Goal: Task Accomplishment & Management: Manage account settings

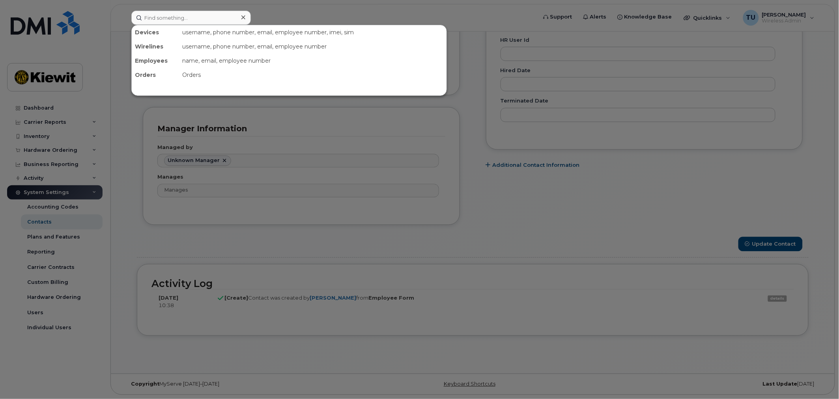
scroll to position [24, 0]
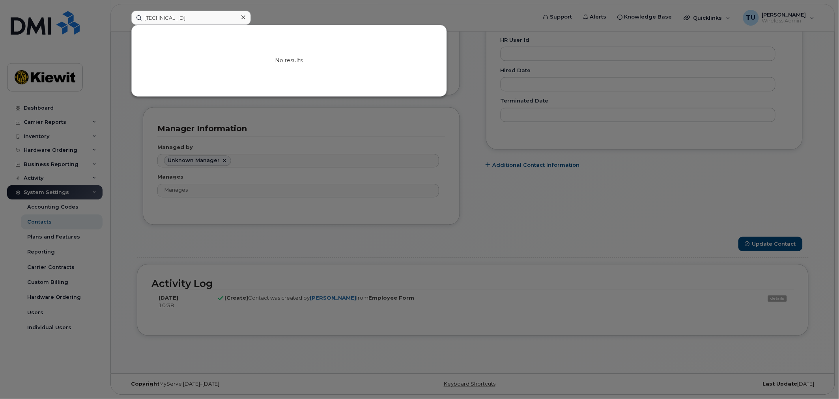
click at [448, 205] on div at bounding box center [419, 199] width 839 height 399
click at [228, 17] on input "89148000006519011868" at bounding box center [190, 18] width 119 height 14
click at [209, 17] on input "89148000006519011868" at bounding box center [190, 18] width 119 height 14
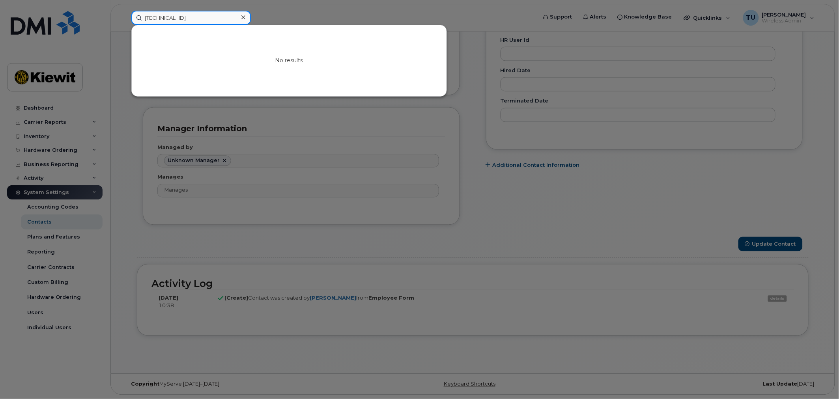
click at [209, 17] on input "89148000006519011868" at bounding box center [190, 18] width 119 height 14
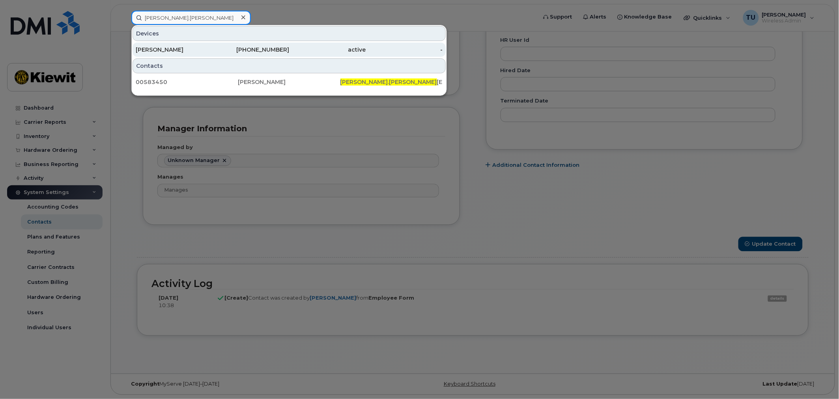
type input "kevin.mcgann"
click at [265, 54] on div "603-812-7223" at bounding box center [251, 50] width 77 height 14
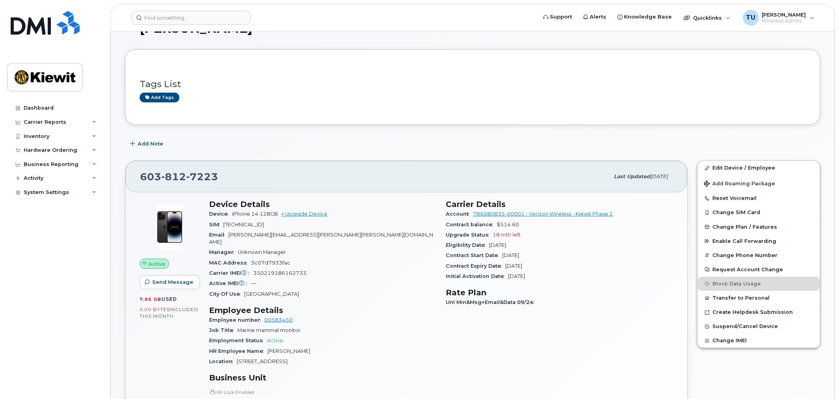
scroll to position [44, 0]
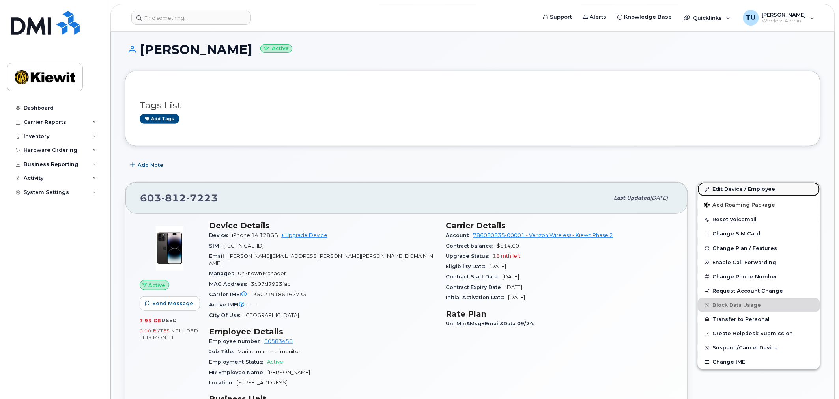
click at [747, 183] on link "Edit Device / Employee" at bounding box center [759, 189] width 122 height 14
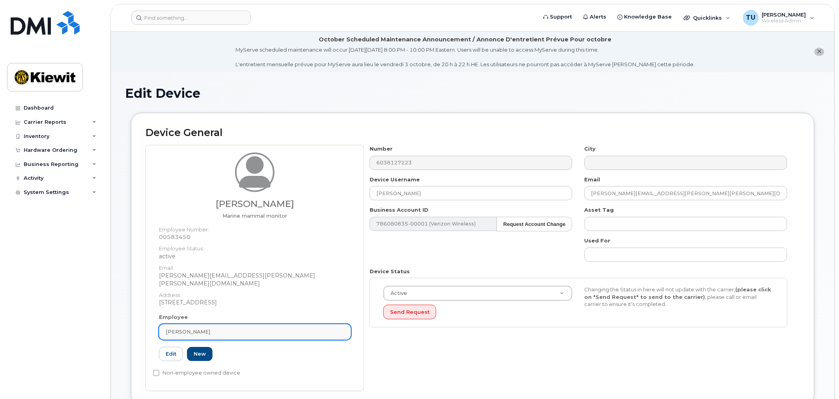
click at [247, 328] on div "[PERSON_NAME]" at bounding box center [255, 331] width 179 height 7
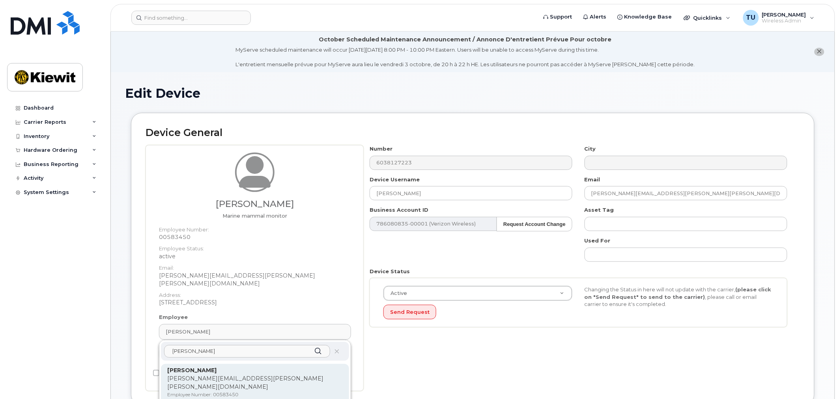
type input "kevin mcgann"
click at [294, 375] on p "[PERSON_NAME][EMAIL_ADDRESS][PERSON_NAME][PERSON_NAME][DOMAIN_NAME]" at bounding box center [254, 383] width 175 height 17
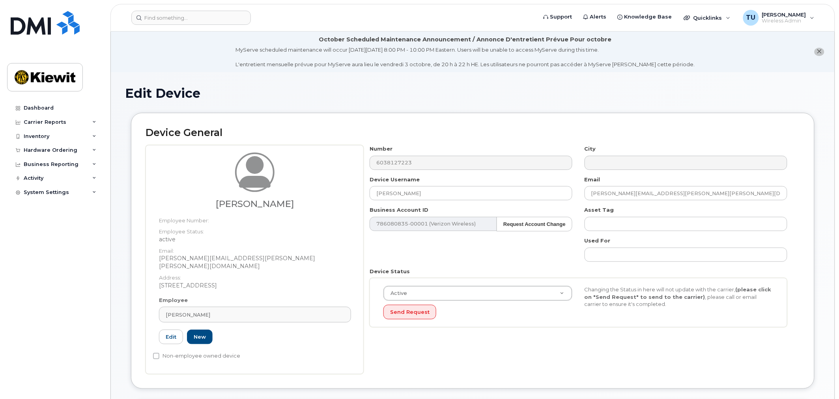
type input "[PERSON_NAME]"
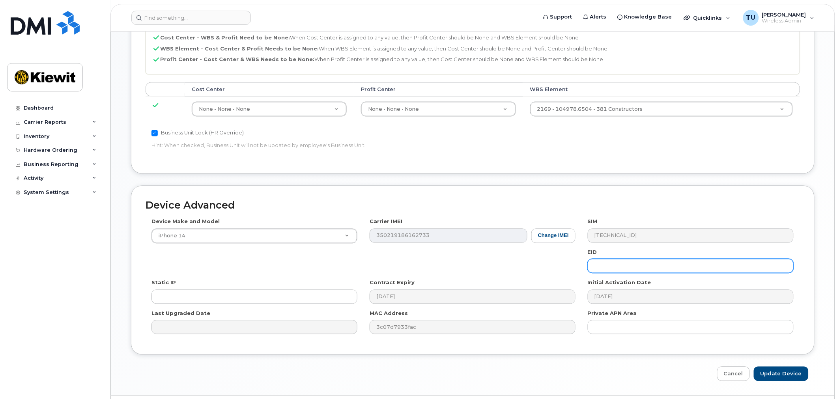
scroll to position [435, 0]
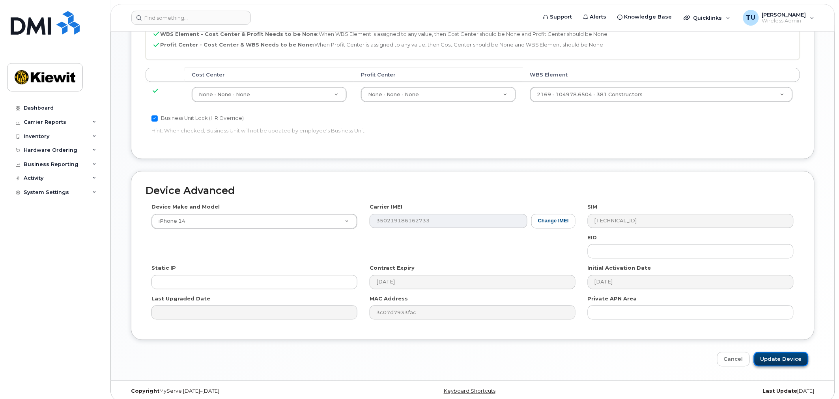
click at [793, 353] on input "Update Device" at bounding box center [781, 359] width 55 height 15
type input "Saving..."
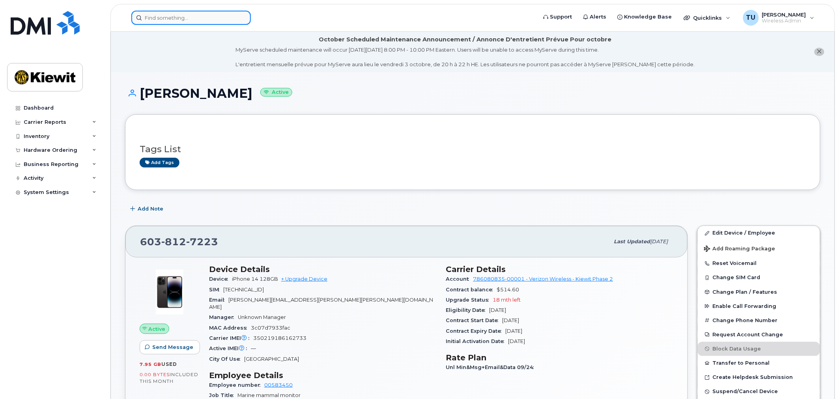
click at [193, 15] on input at bounding box center [190, 18] width 119 height 14
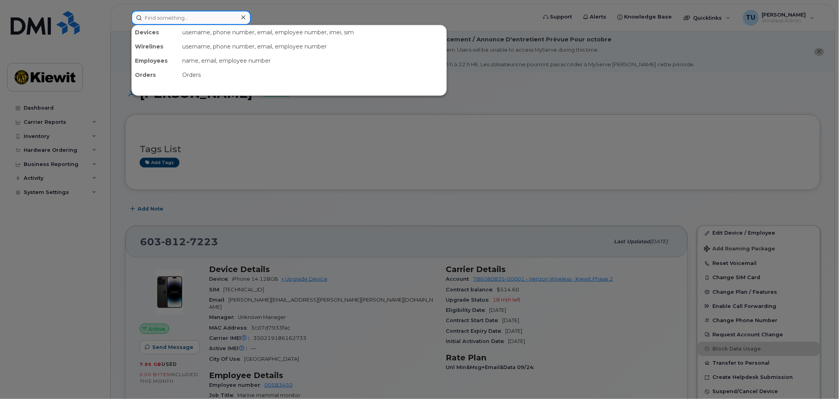
click at [233, 22] on input at bounding box center [190, 18] width 119 height 14
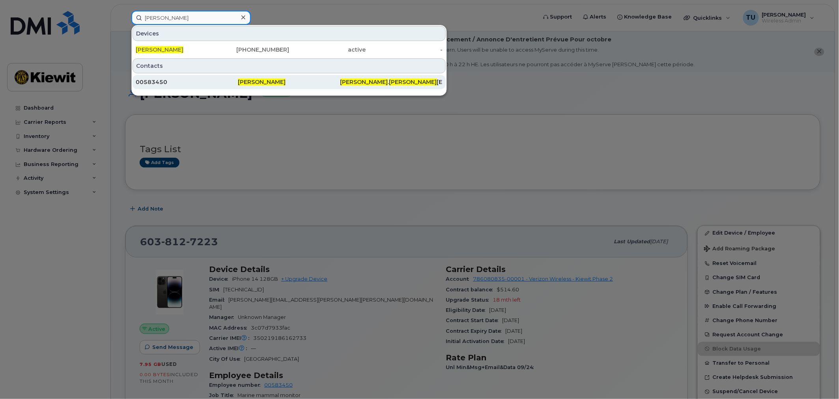
type input "kevin mcgann"
click at [352, 76] on div "kevin . mcgann -ptr@kiewit.com" at bounding box center [391, 82] width 102 height 14
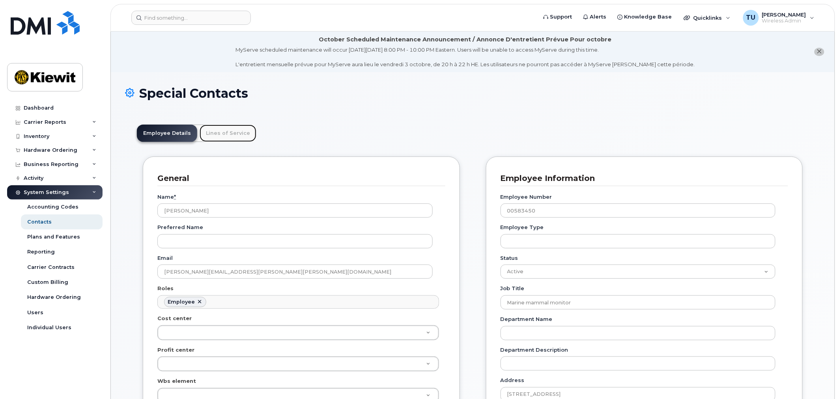
click at [215, 131] on link "Lines of Service" at bounding box center [228, 133] width 57 height 17
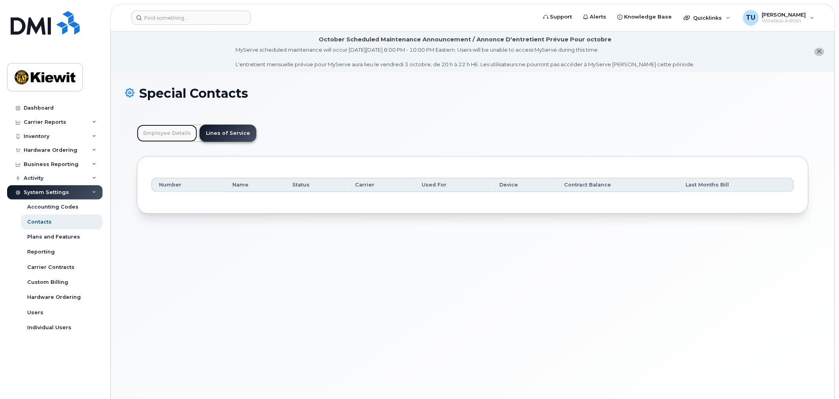
click at [179, 141] on link "Employee Details" at bounding box center [167, 133] width 60 height 17
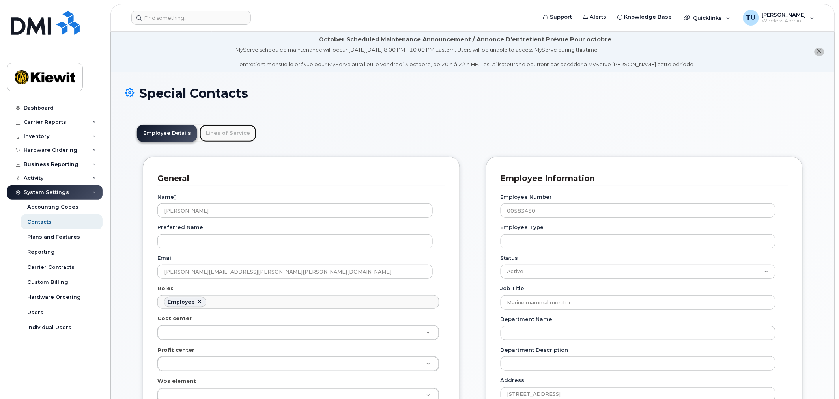
click at [231, 138] on link "Lines of Service" at bounding box center [228, 133] width 57 height 17
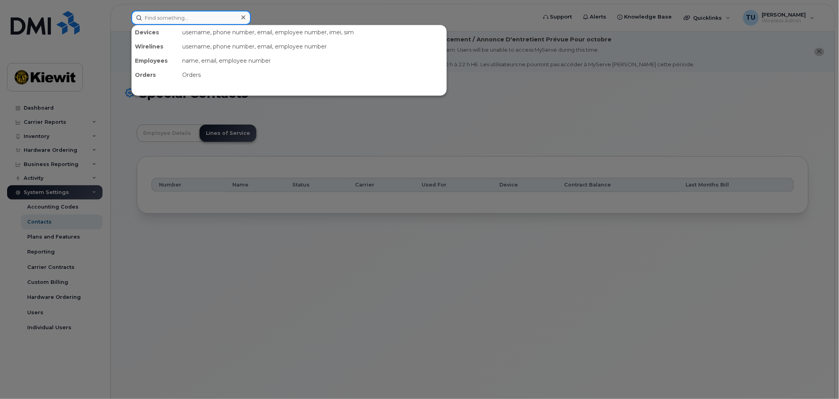
click at [181, 20] on input at bounding box center [190, 18] width 119 height 14
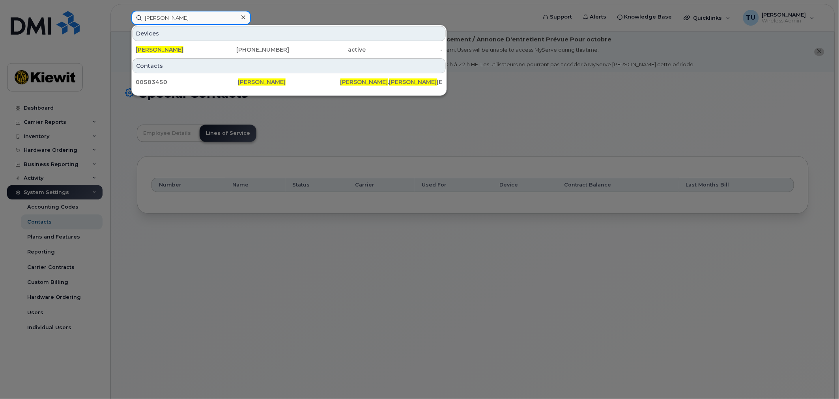
type input "kevin mcgann"
click at [195, 39] on div "Devices" at bounding box center [289, 33] width 313 height 15
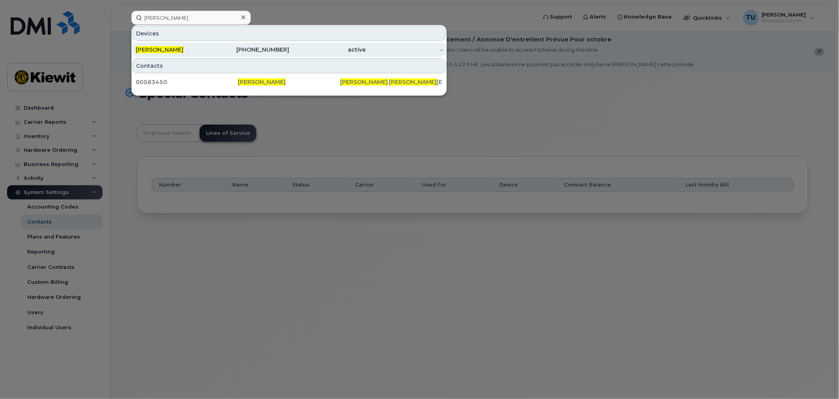
click at [194, 45] on div "Kevin McGann 603-812-7223 active -" at bounding box center [289, 50] width 315 height 16
click at [194, 46] on div "[PERSON_NAME]" at bounding box center [174, 50] width 77 height 8
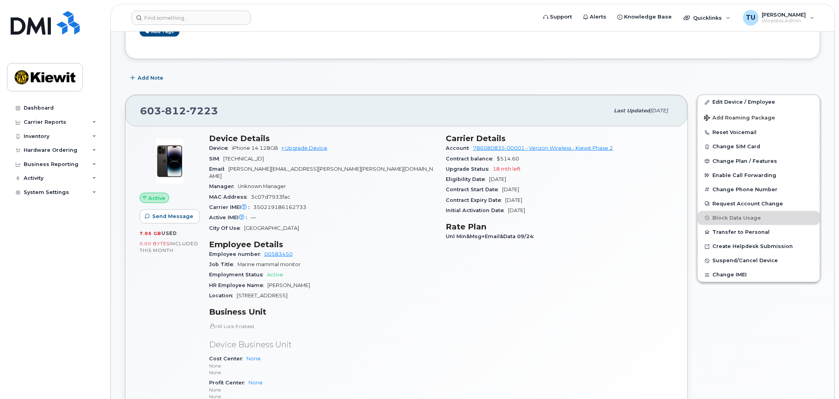
scroll to position [131, 0]
click at [431, 377] on div "Profit Center None None None" at bounding box center [323, 389] width 228 height 24
